Goal: Task Accomplishment & Management: Complete application form

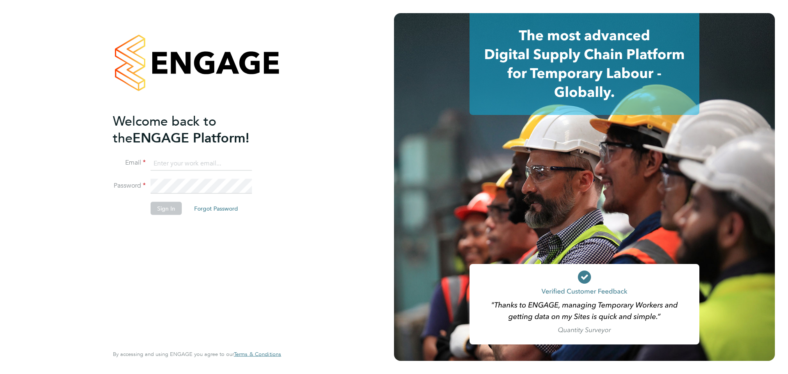
type input "[PERSON_NAME][EMAIL_ADDRESS][DOMAIN_NAME]"
click at [164, 212] on button "Sign In" at bounding box center [166, 207] width 31 height 13
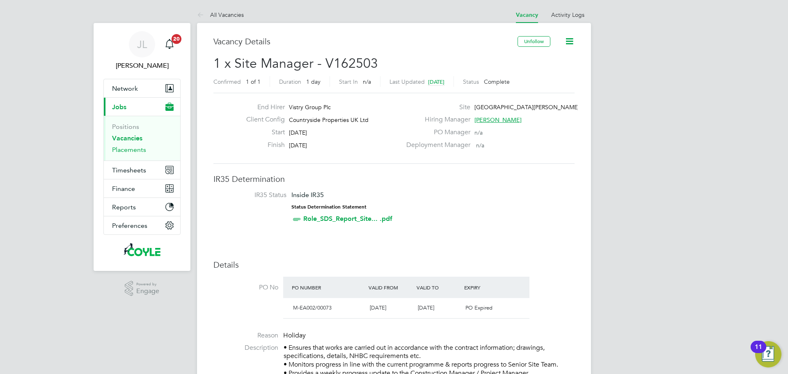
click at [129, 149] on link "Placements" at bounding box center [129, 150] width 34 height 8
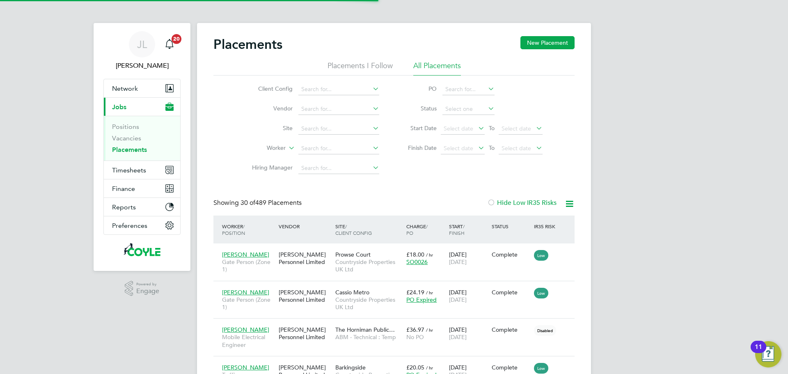
scroll to position [31, 57]
click at [137, 154] on ul "Positions Vacancies Placements" at bounding box center [142, 138] width 76 height 45
click at [137, 166] on span "Timesheets" at bounding box center [129, 170] width 34 height 8
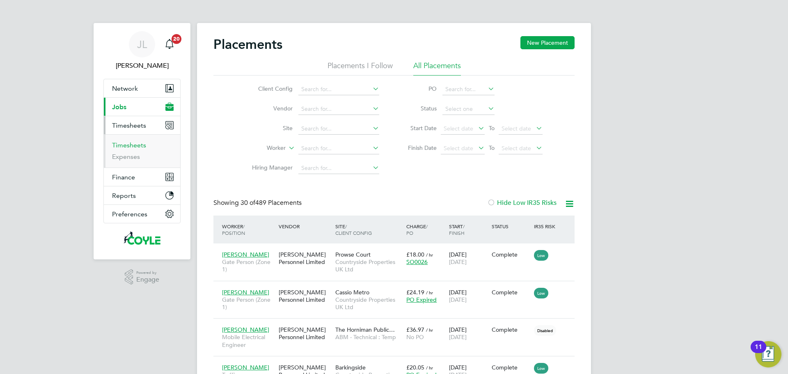
click at [136, 146] on link "Timesheets" at bounding box center [129, 145] width 34 height 8
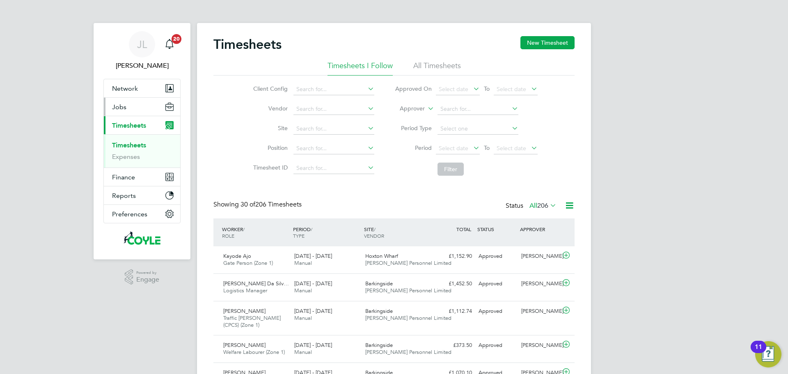
click at [124, 106] on span "Jobs" at bounding box center [119, 107] width 14 height 8
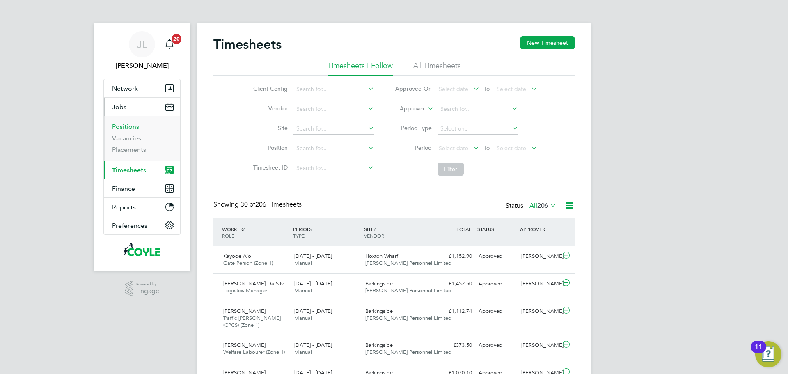
click at [121, 127] on link "Positions" at bounding box center [125, 127] width 27 height 8
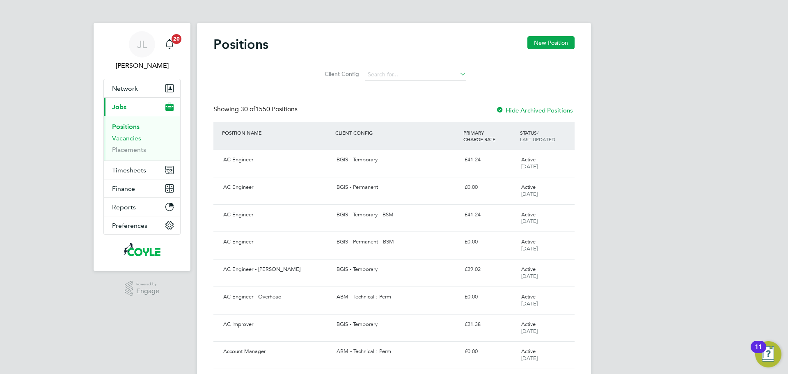
click at [121, 136] on link "Vacancies" at bounding box center [126, 138] width 29 height 8
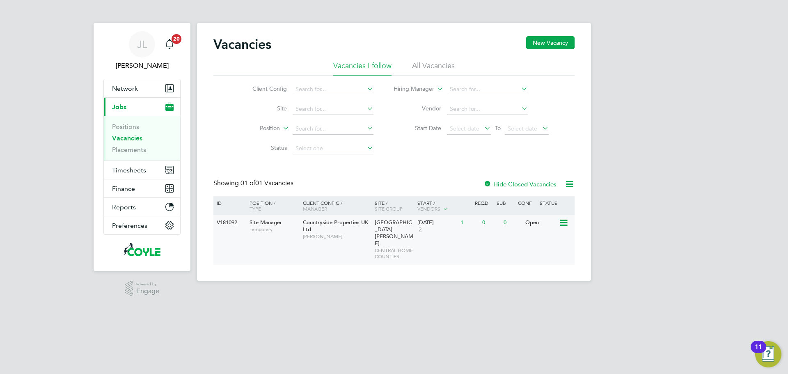
click at [564, 222] on icon at bounding box center [563, 223] width 8 height 10
click at [536, 242] on li "View Details" at bounding box center [544, 241] width 48 height 11
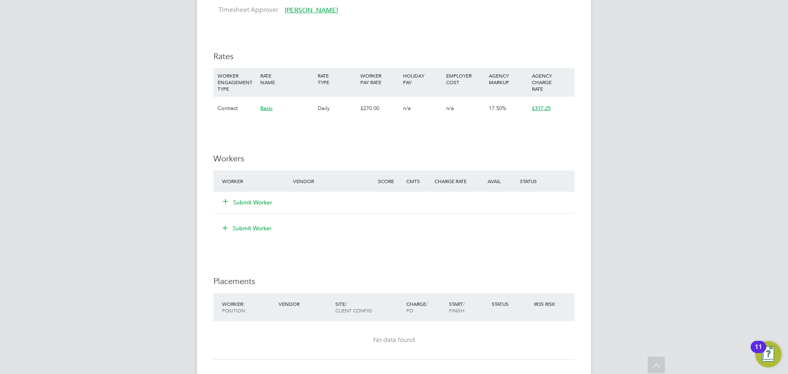
scroll to position [656, 0]
click at [251, 200] on button "Submit Worker" at bounding box center [247, 202] width 49 height 8
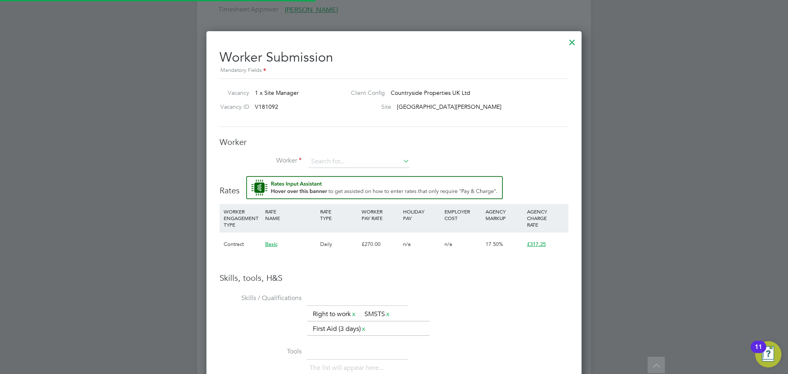
scroll to position [541, 375]
click at [363, 162] on input at bounding box center [358, 161] width 101 height 12
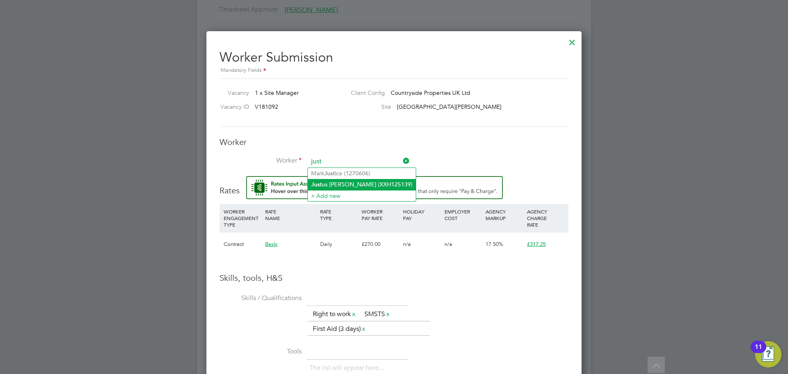
click at [361, 181] on li "Just us Philip (XXH125139)" at bounding box center [362, 184] width 108 height 11
type input "Justus Philip (XXH125139)"
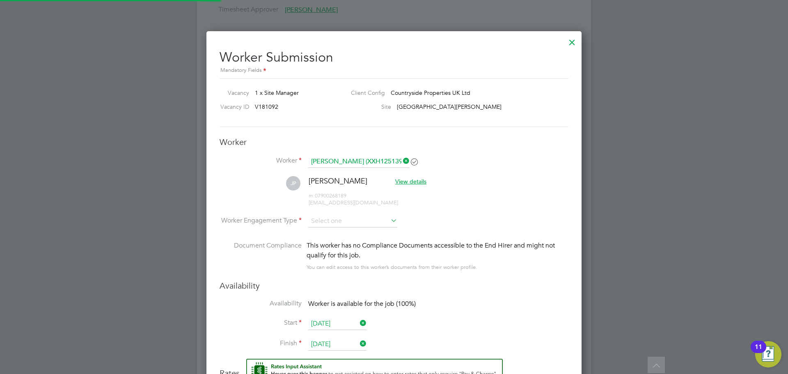
scroll to position [723, 375]
click at [385, 219] on input at bounding box center [352, 221] width 89 height 12
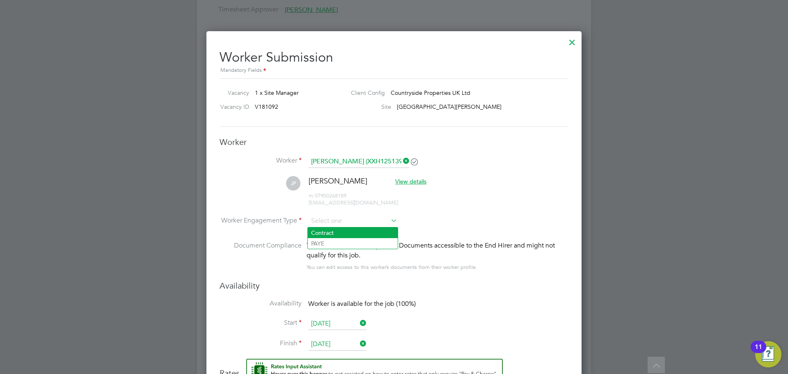
click at [370, 232] on li "Contract" at bounding box center [353, 232] width 90 height 11
type input "Contract"
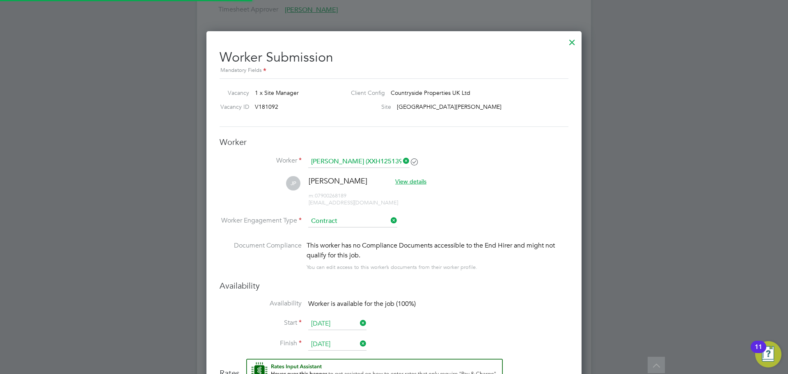
scroll to position [745, 375]
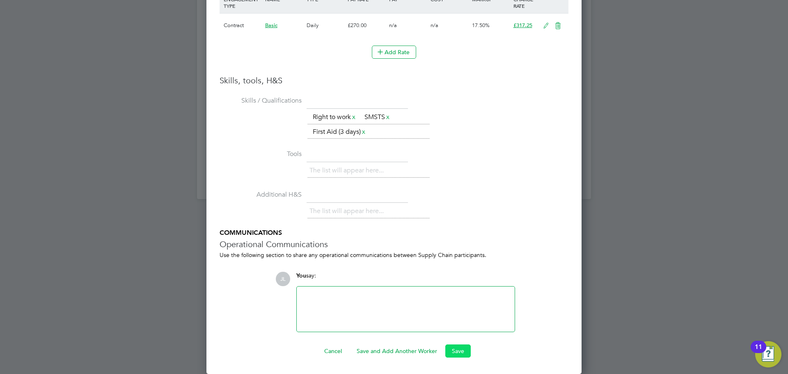
click at [455, 349] on button "Save" at bounding box center [457, 350] width 25 height 13
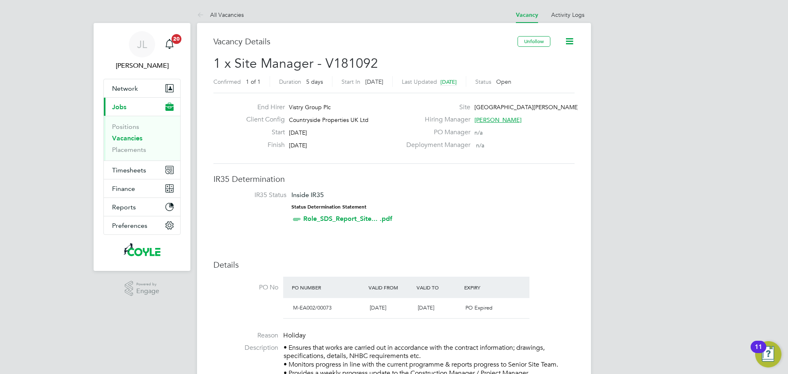
click at [571, 42] on icon at bounding box center [569, 41] width 10 height 10
click at [135, 139] on link "Vacancies" at bounding box center [127, 138] width 30 height 8
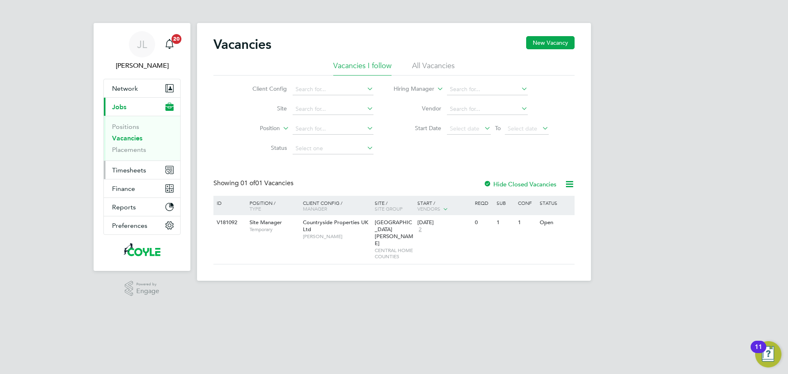
click at [124, 170] on span "Timesheets" at bounding box center [129, 170] width 34 height 8
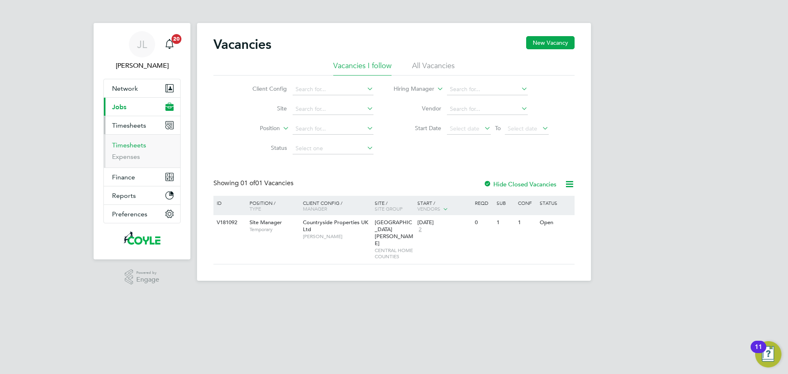
click at [133, 146] on link "Timesheets" at bounding box center [129, 145] width 34 height 8
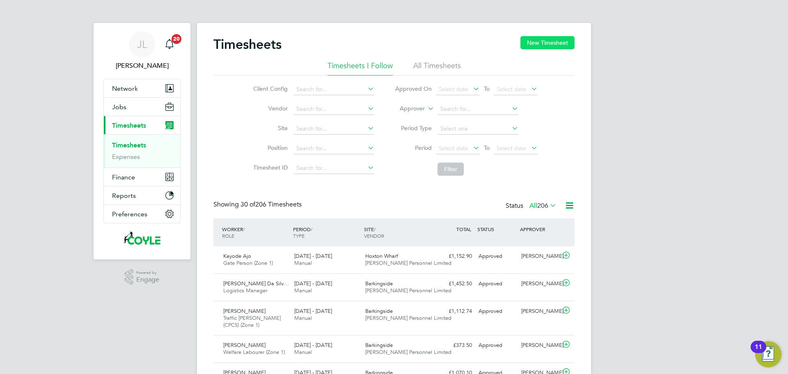
click at [533, 44] on button "New Timesheet" at bounding box center [547, 42] width 54 height 13
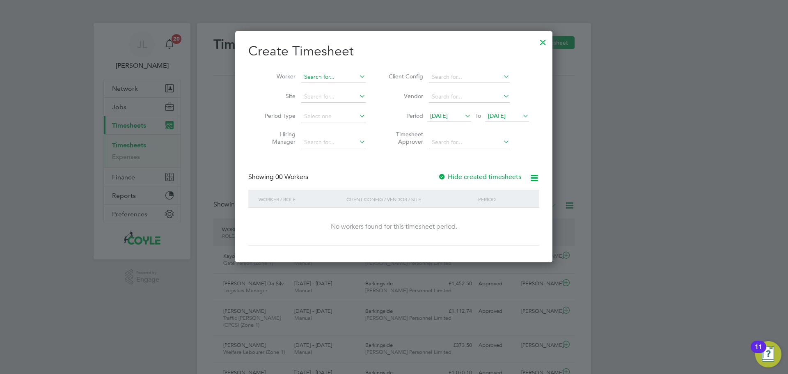
click at [324, 78] on input at bounding box center [333, 76] width 64 height 11
click at [328, 98] on li "Just us Philip" at bounding box center [337, 99] width 72 height 11
type input "[PERSON_NAME]"
